Goal: Task Accomplishment & Management: Manage account settings

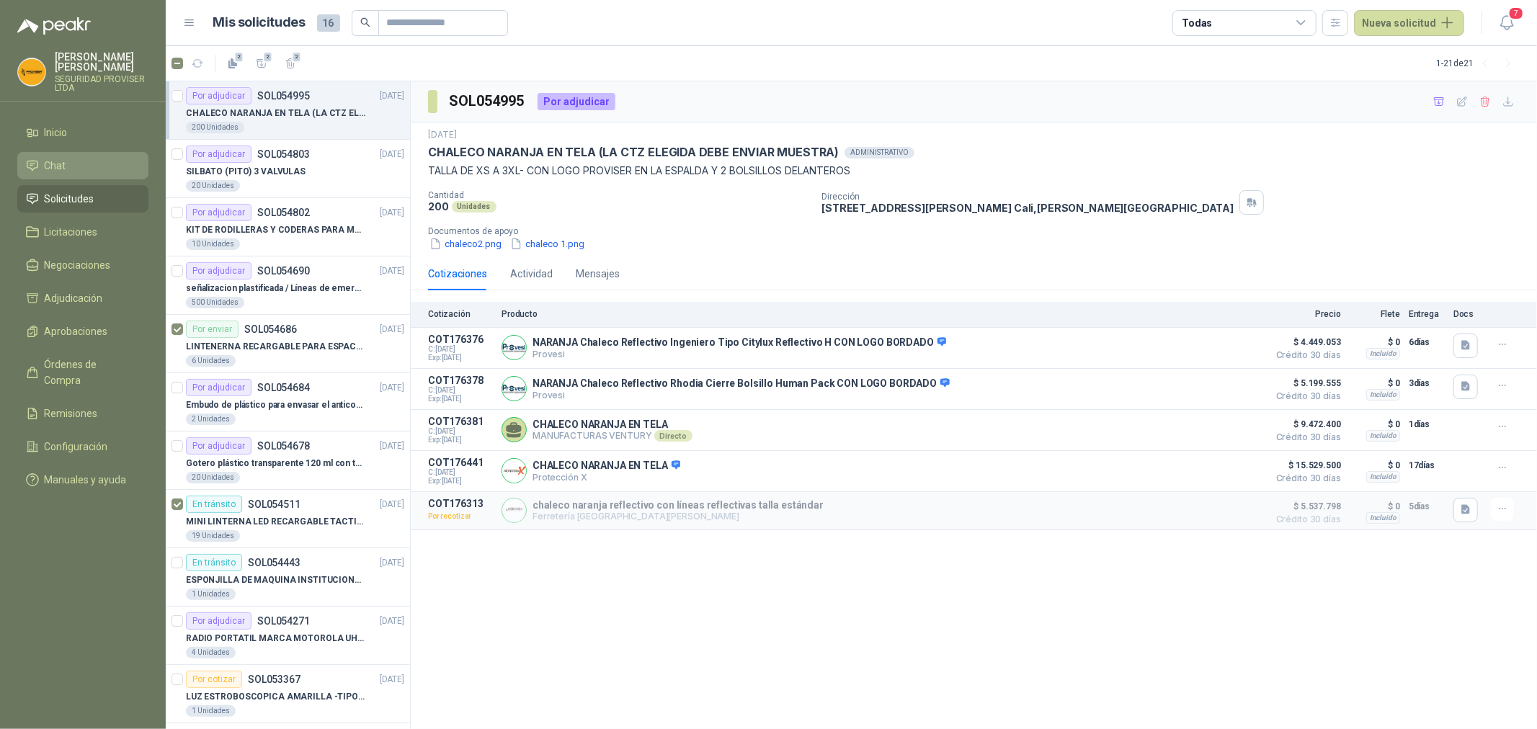
click at [76, 172] on li "Chat" at bounding box center [83, 166] width 114 height 16
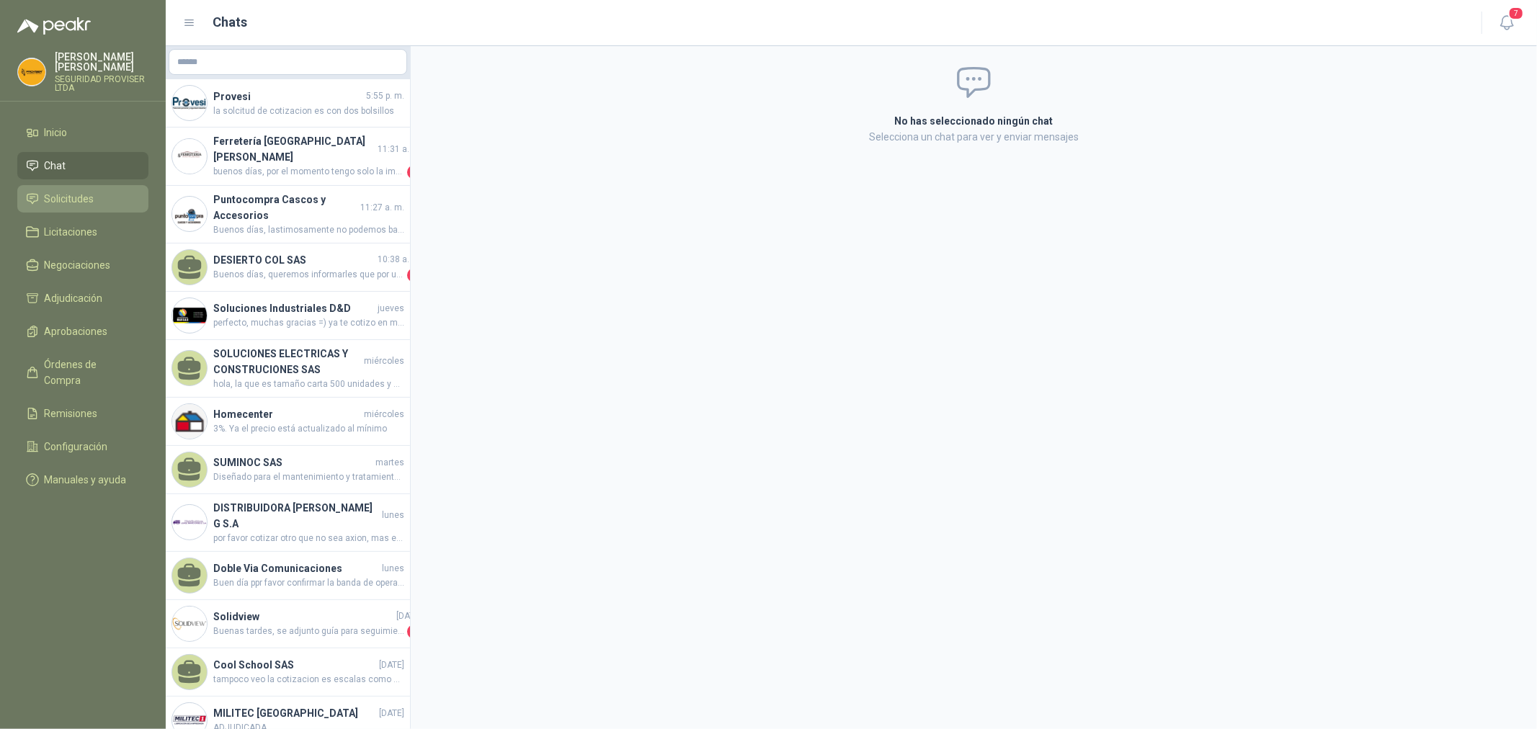
click at [76, 202] on span "Solicitudes" at bounding box center [70, 199] width 50 height 16
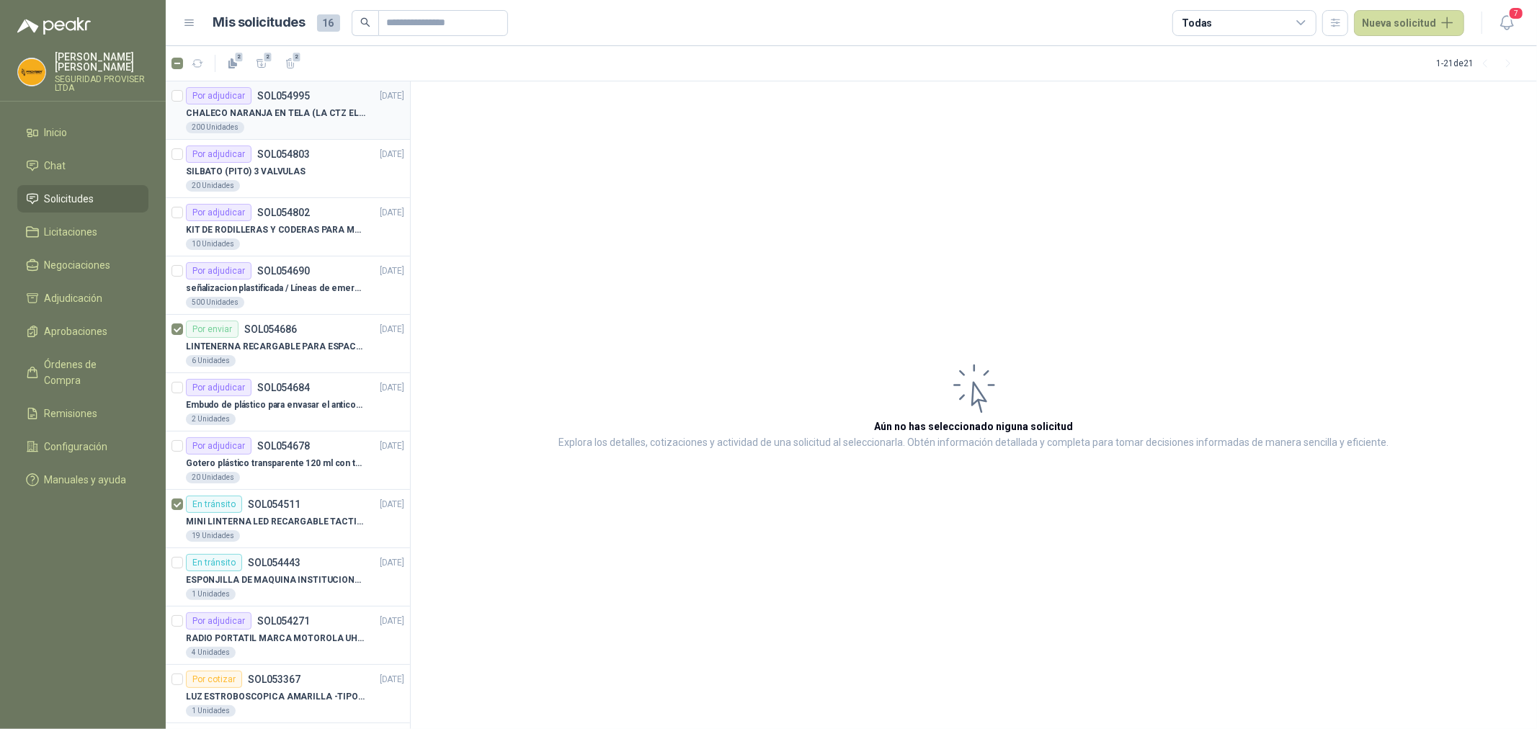
click at [288, 128] on div "200 Unidades" at bounding box center [295, 128] width 218 height 12
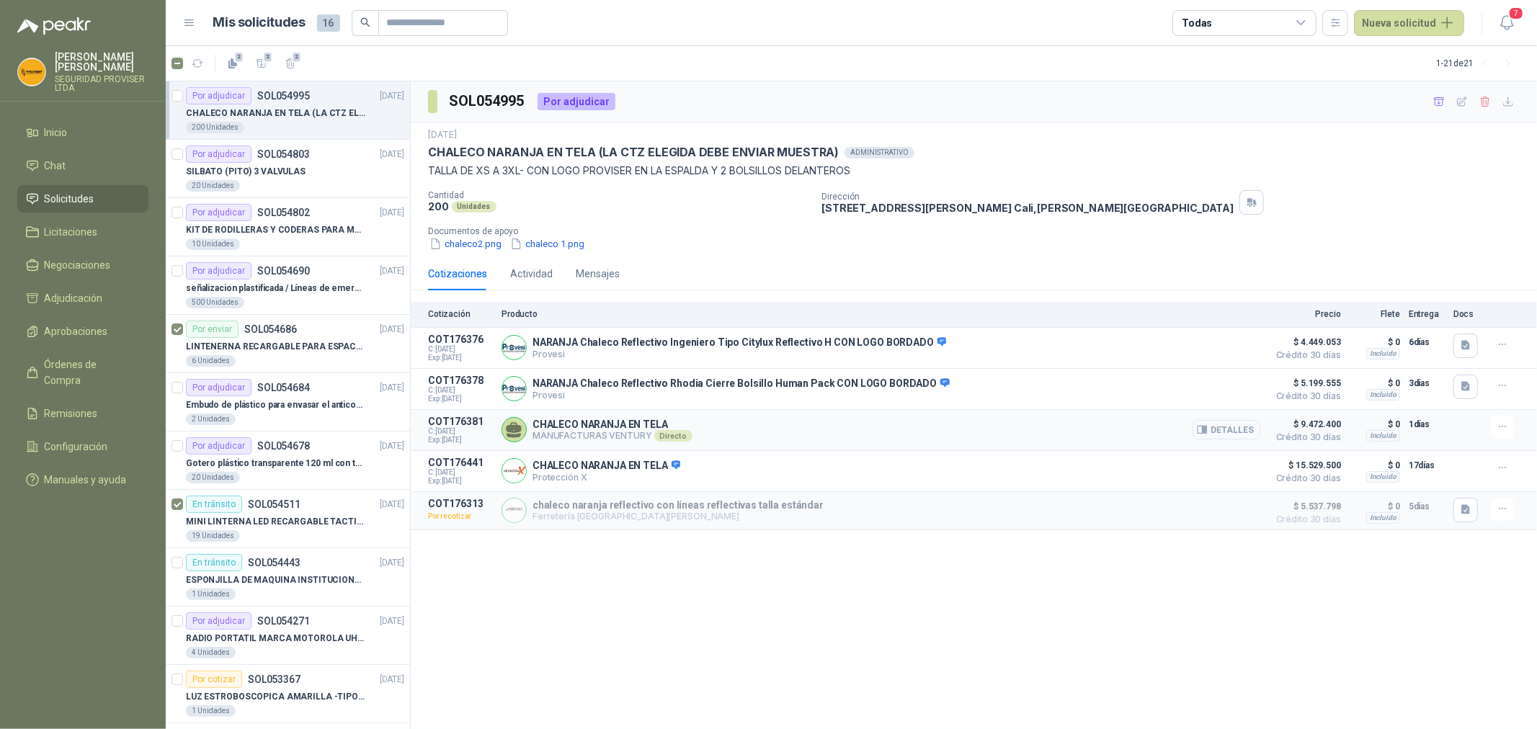
click at [1242, 429] on button "Detalles" at bounding box center [1227, 429] width 68 height 19
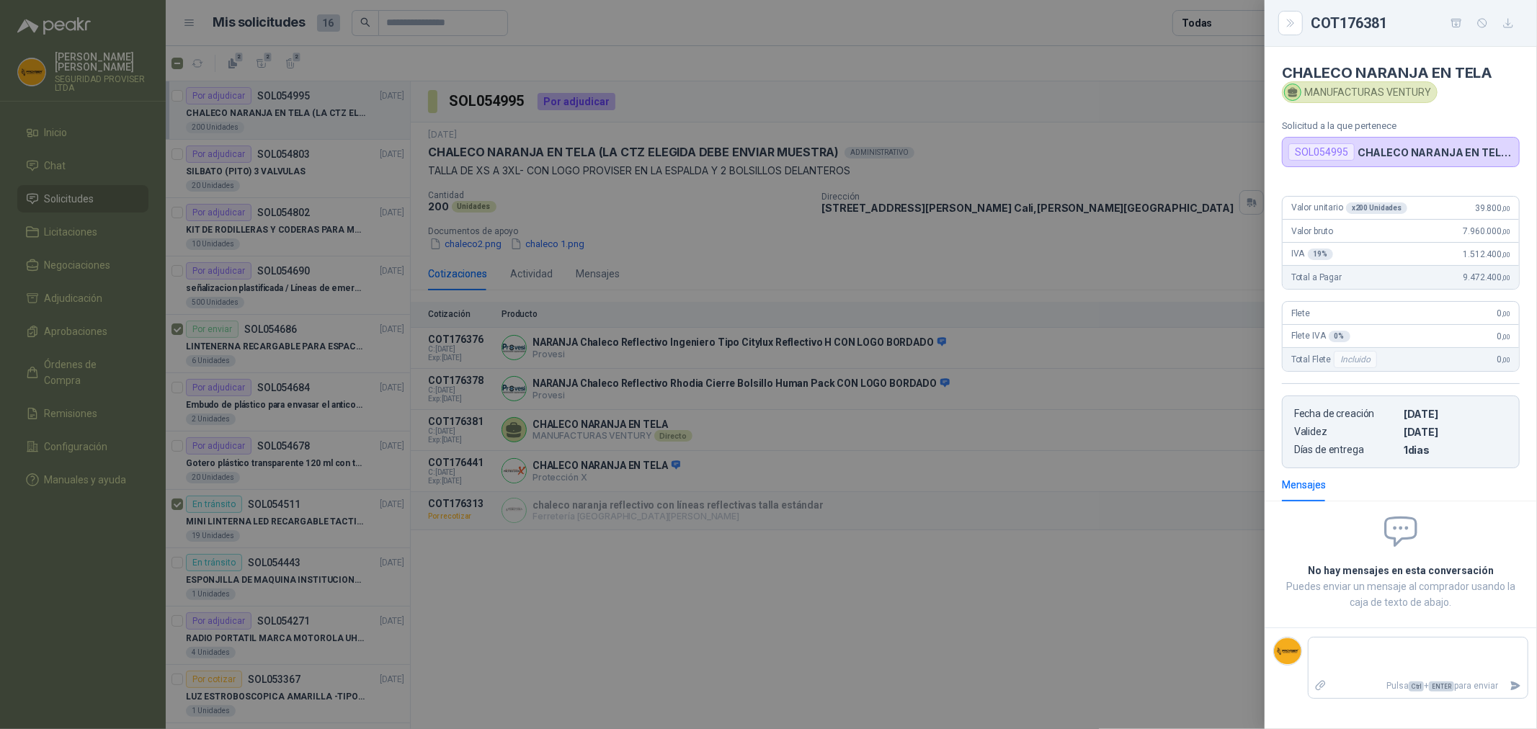
click at [1136, 567] on div at bounding box center [768, 364] width 1537 height 729
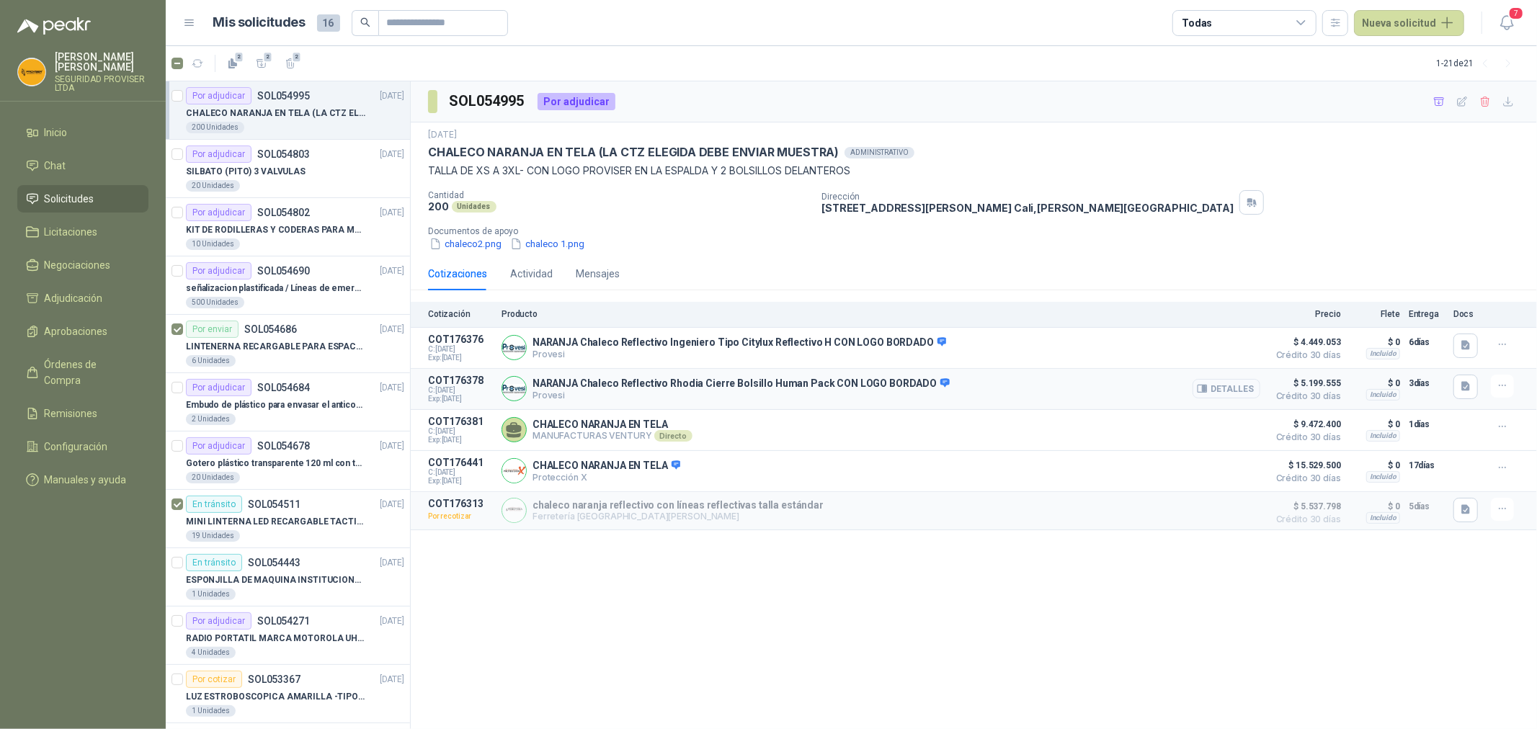
click at [1238, 391] on button "Detalles" at bounding box center [1227, 388] width 68 height 19
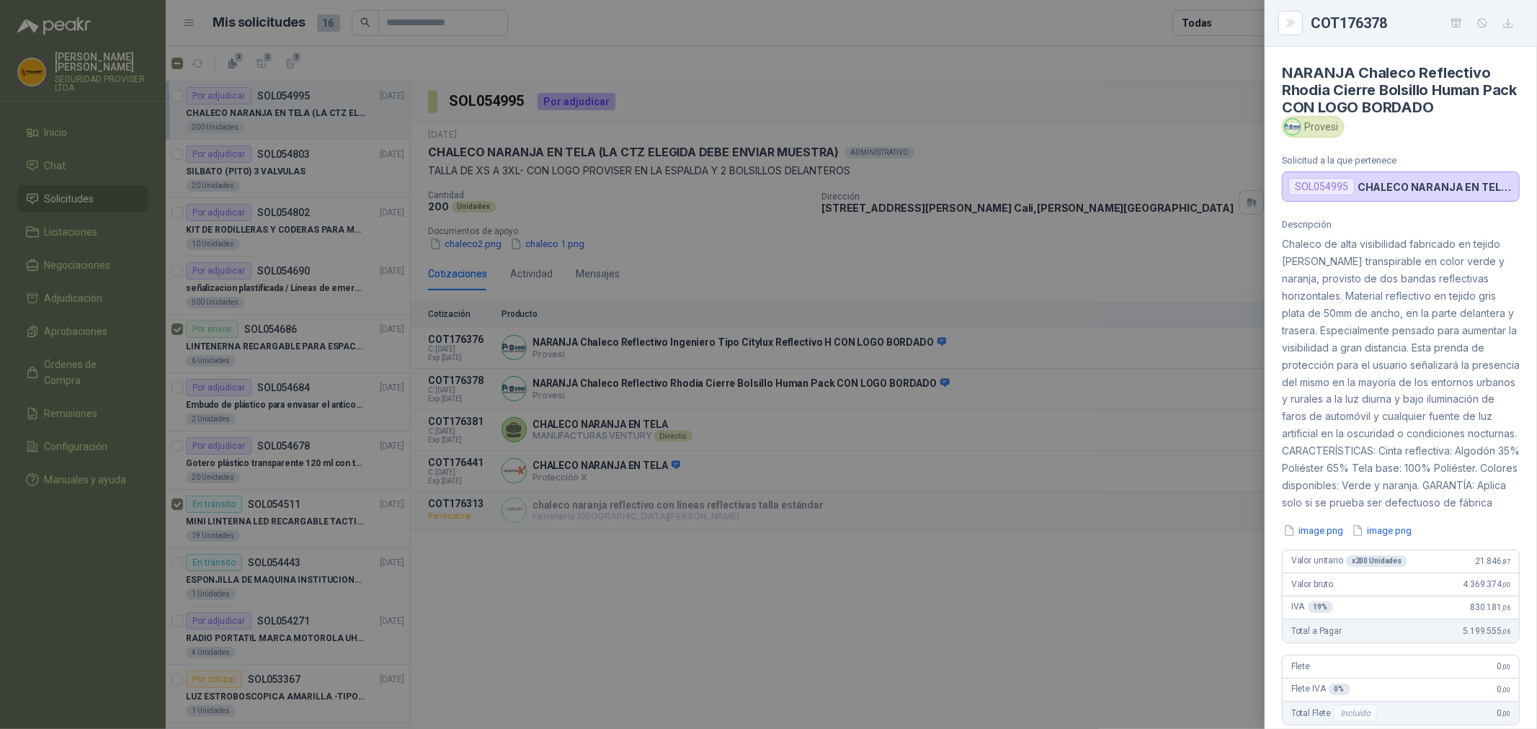
click at [1189, 254] on div at bounding box center [768, 364] width 1537 height 729
